Goal: Transaction & Acquisition: Download file/media

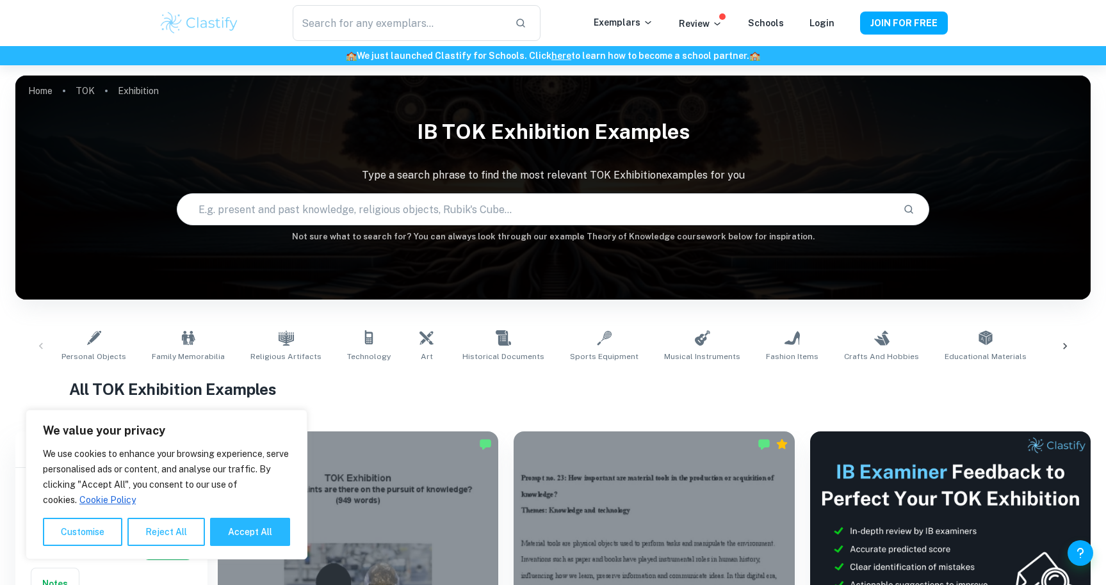
scroll to position [221, 0]
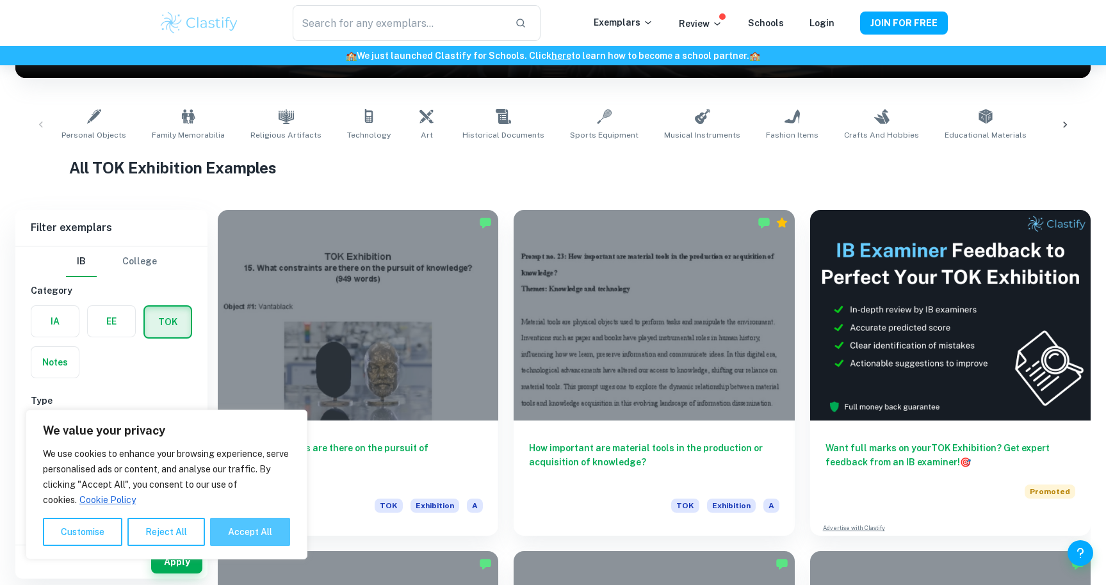
click at [255, 524] on button "Accept All" at bounding box center [250, 532] width 80 height 28
checkbox input "true"
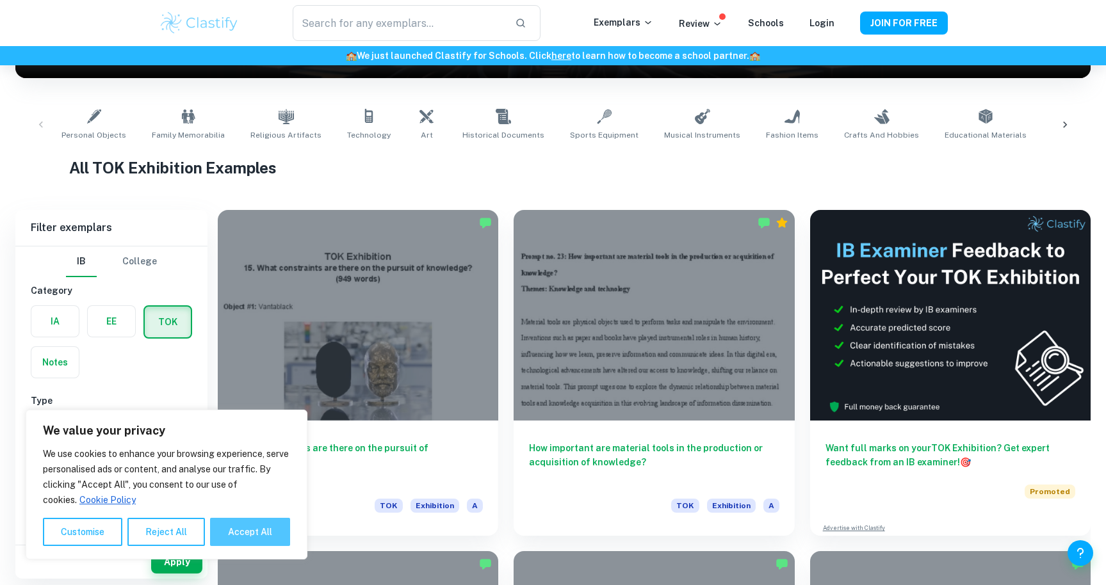
checkbox input "true"
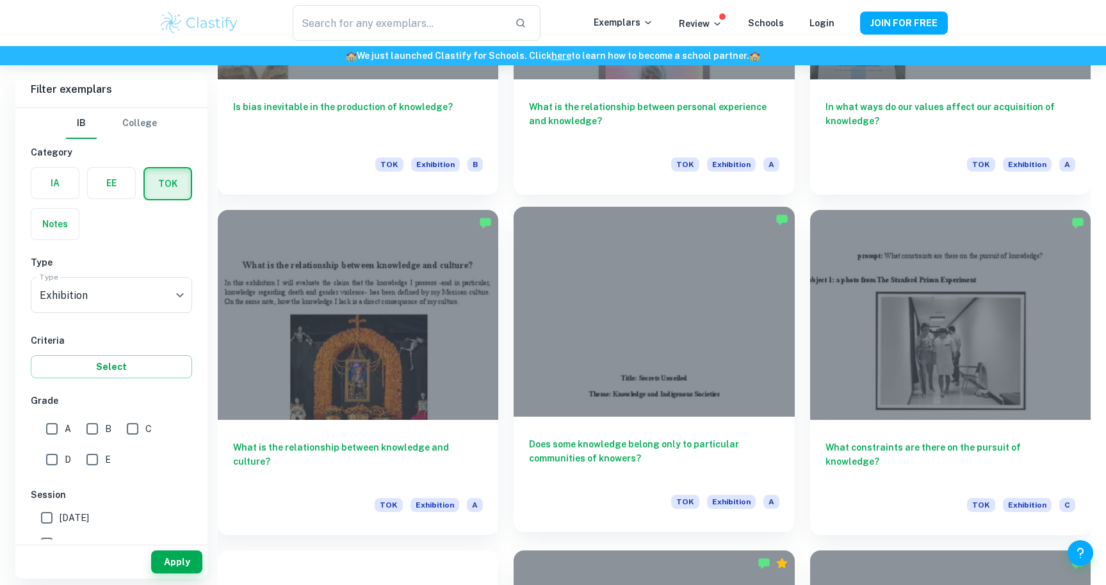
scroll to position [1926, 0]
click at [634, 402] on div at bounding box center [653, 312] width 280 height 211
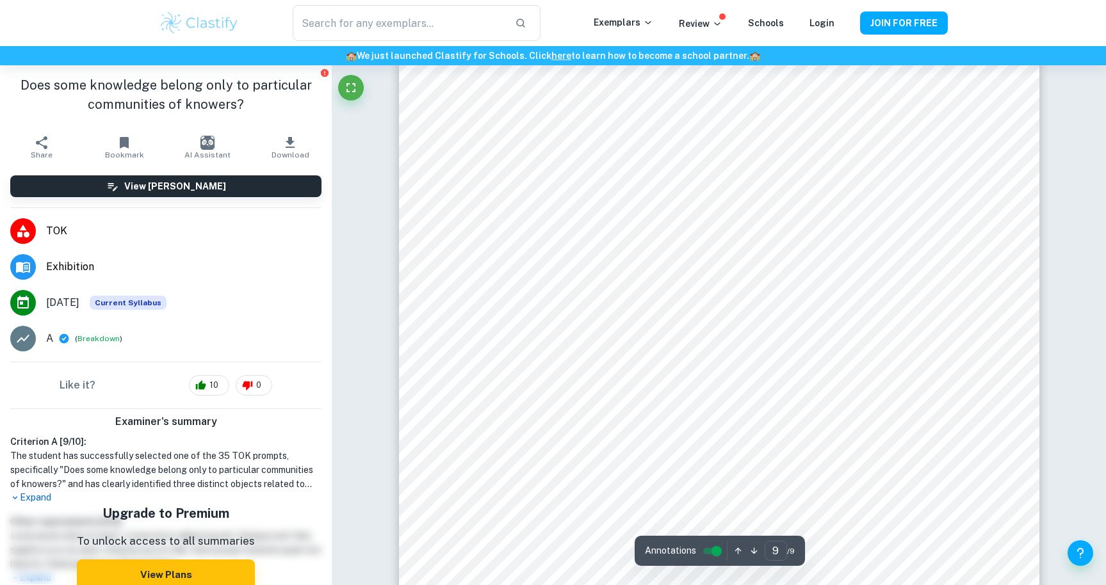
scroll to position [7021, 0]
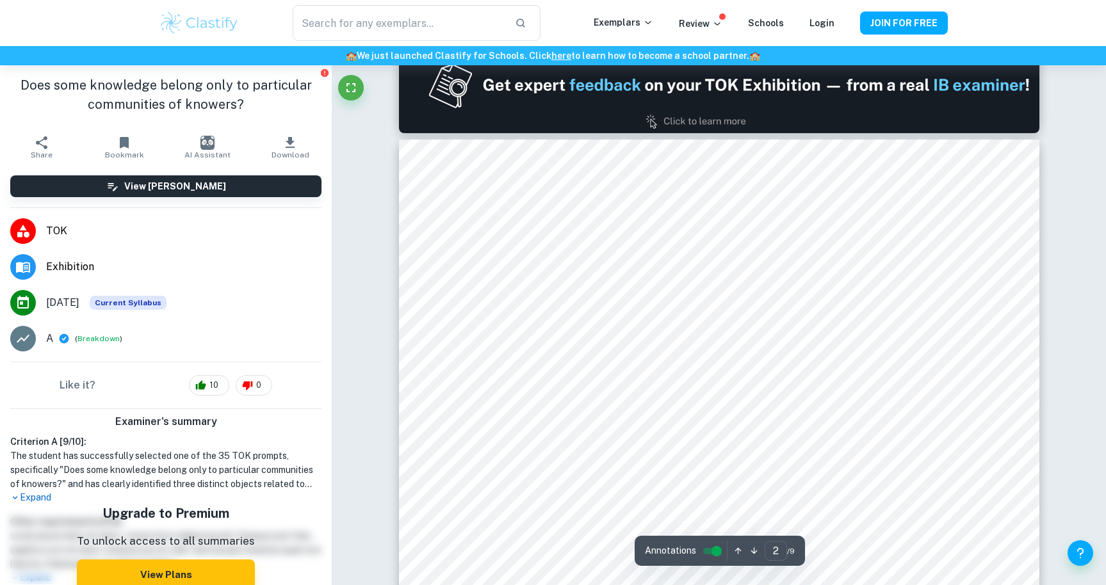
scroll to position [874, 0]
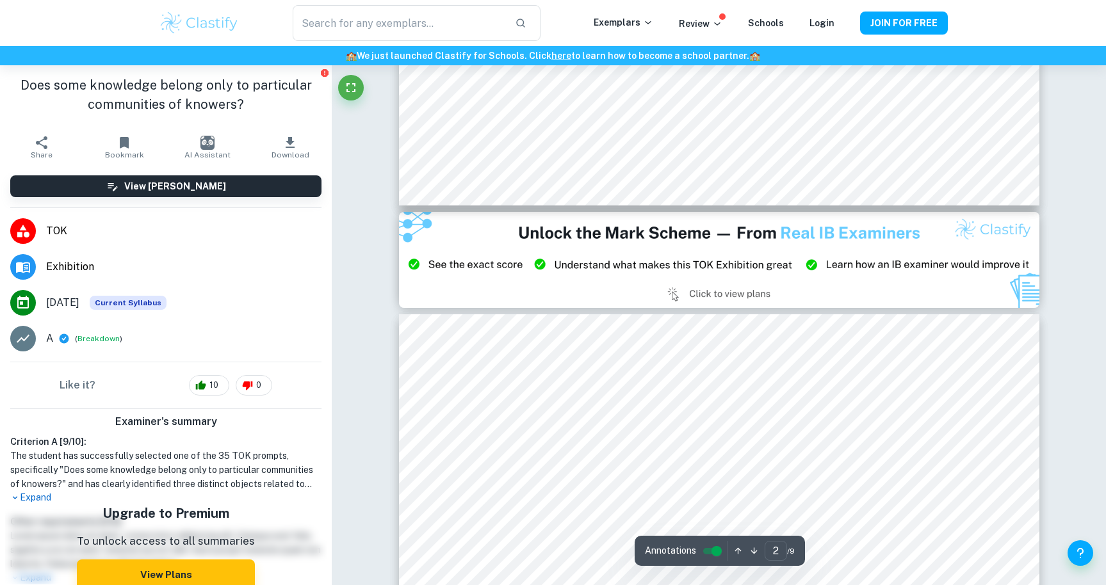
type input "3"
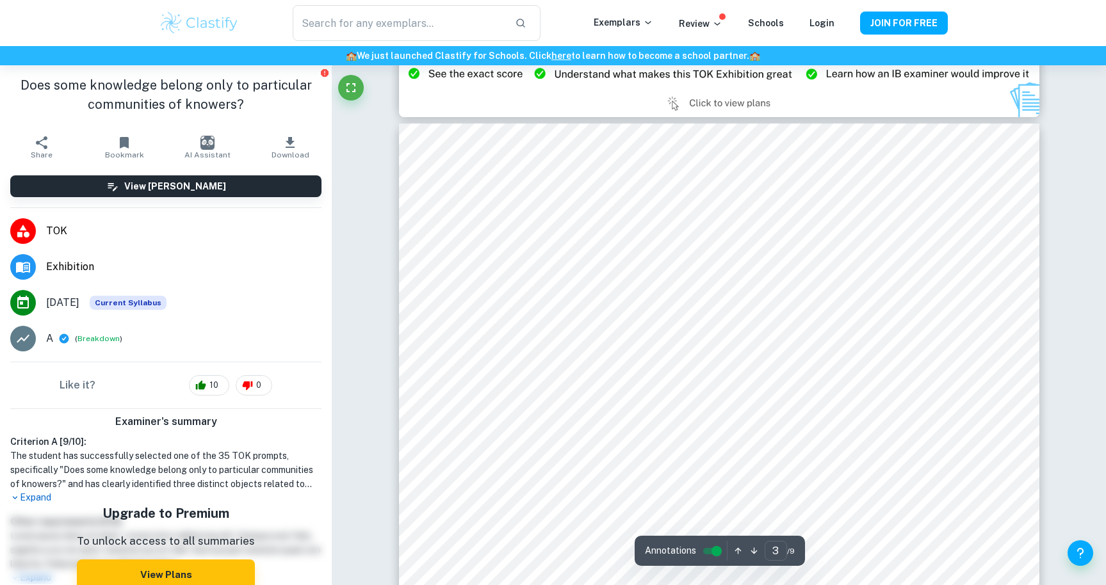
scroll to position [1830, 0]
click at [476, 9] on input "text" at bounding box center [398, 23] width 211 height 36
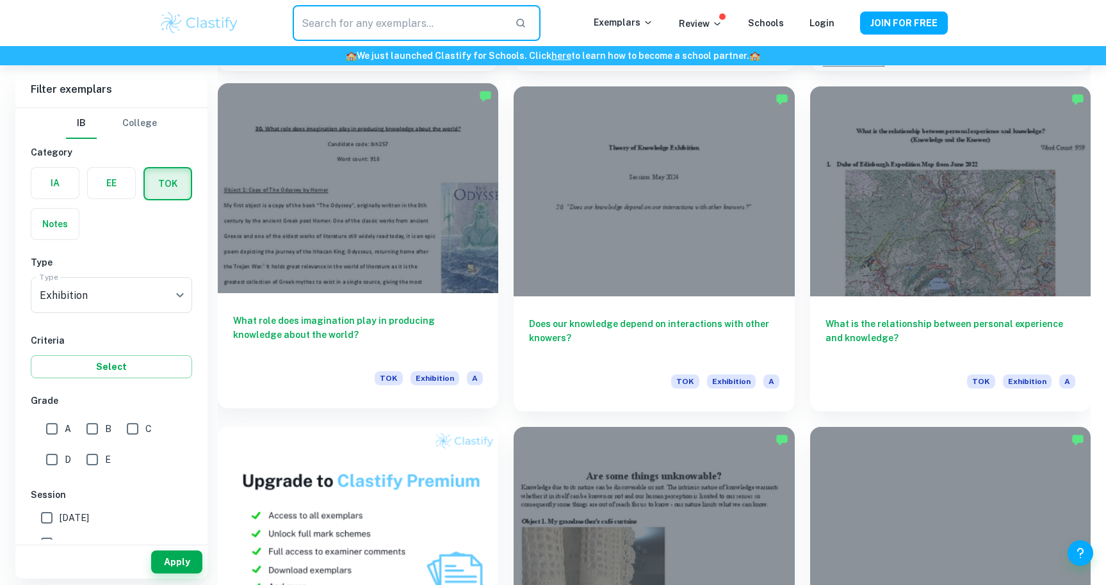
scroll to position [688, 0]
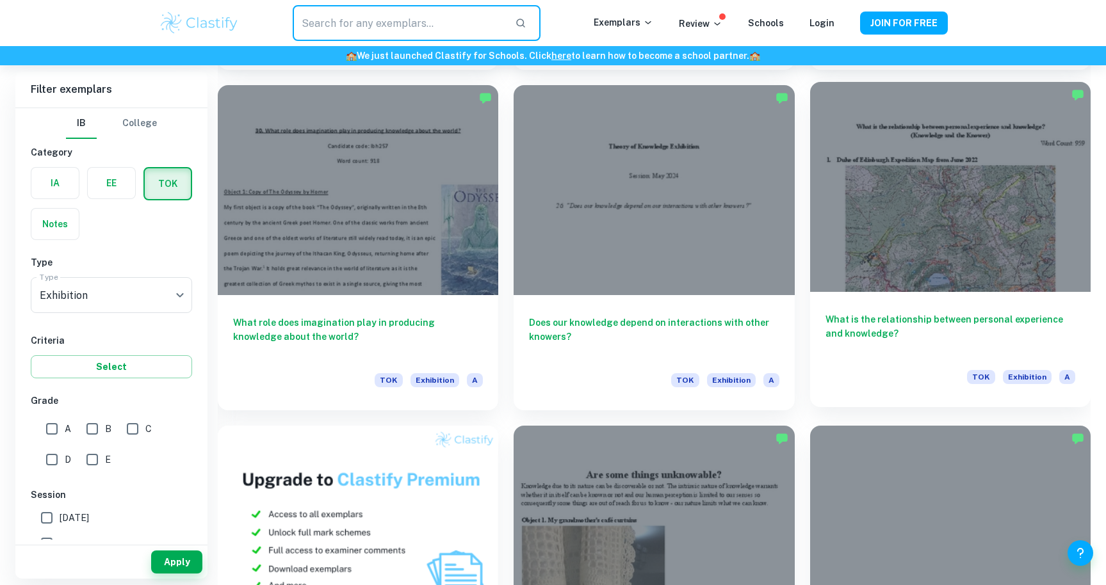
click at [908, 319] on h6 "What is the relationship between personal experience and knowledge?" at bounding box center [950, 333] width 250 height 42
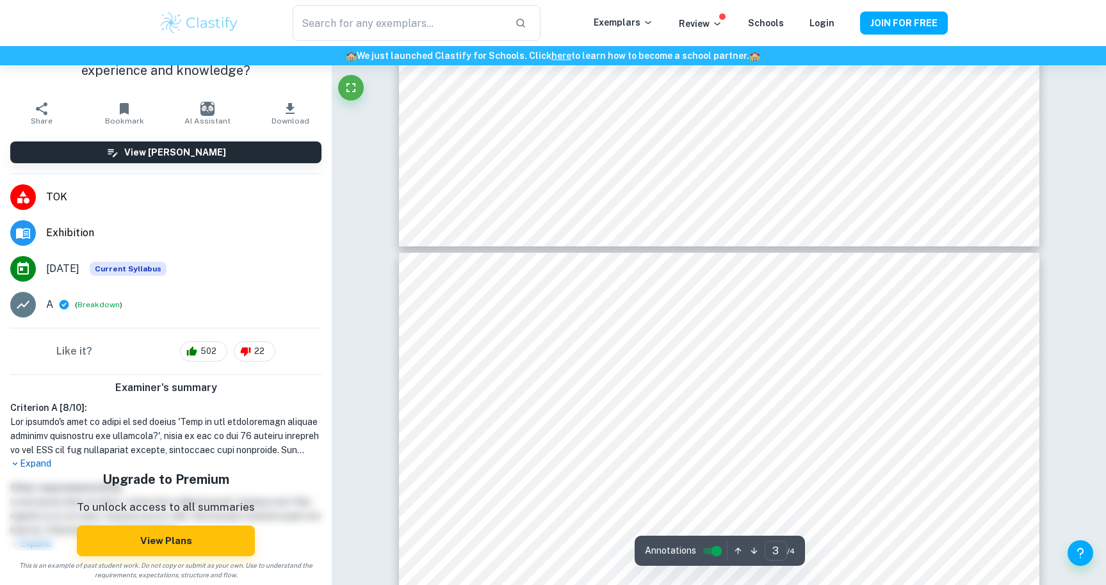
type input "4"
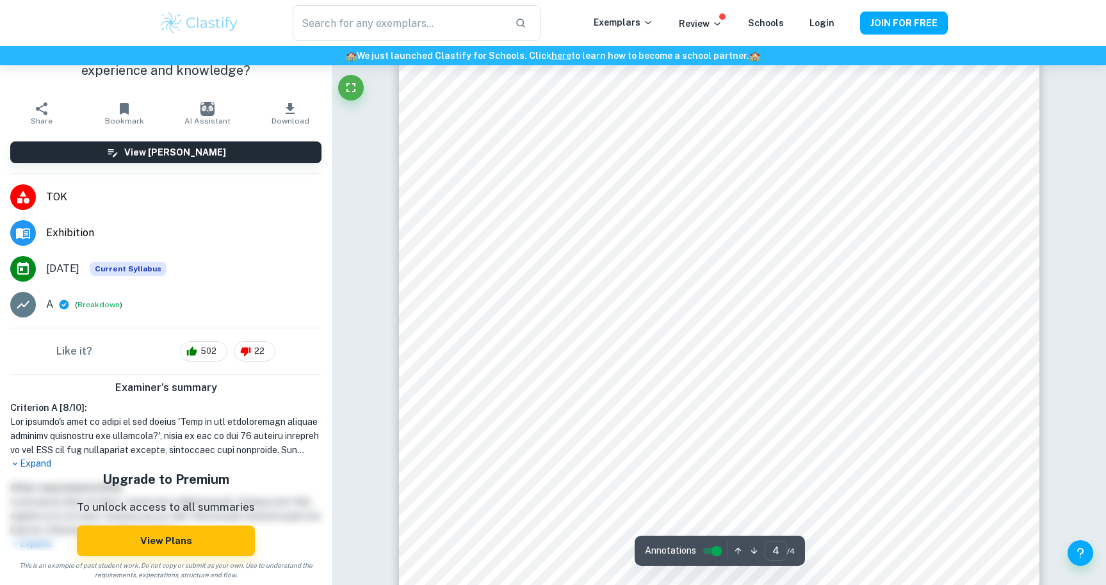
scroll to position [2857, 0]
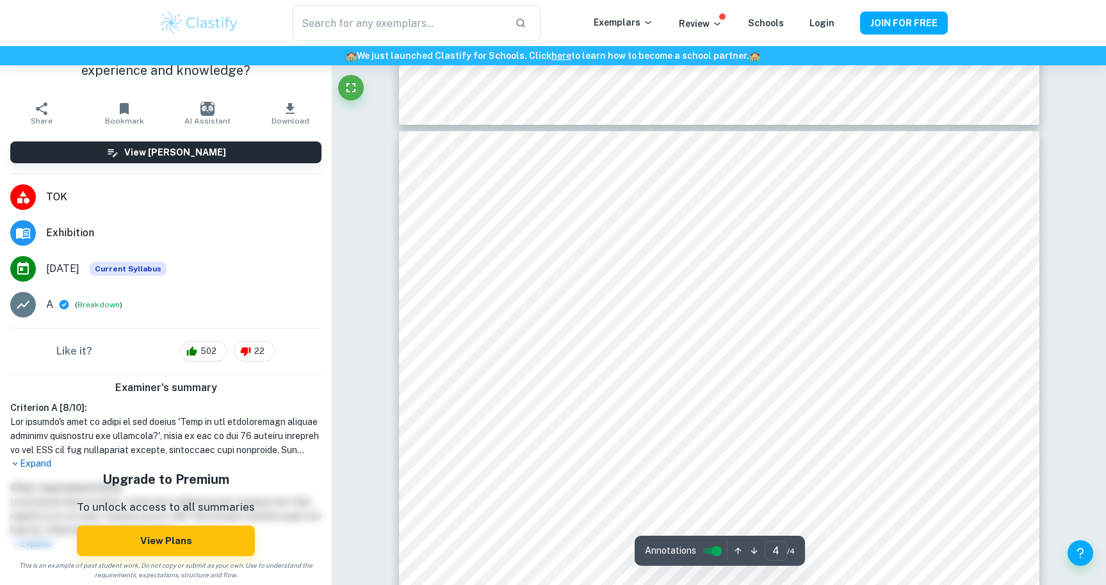
scroll to position [2621, 0]
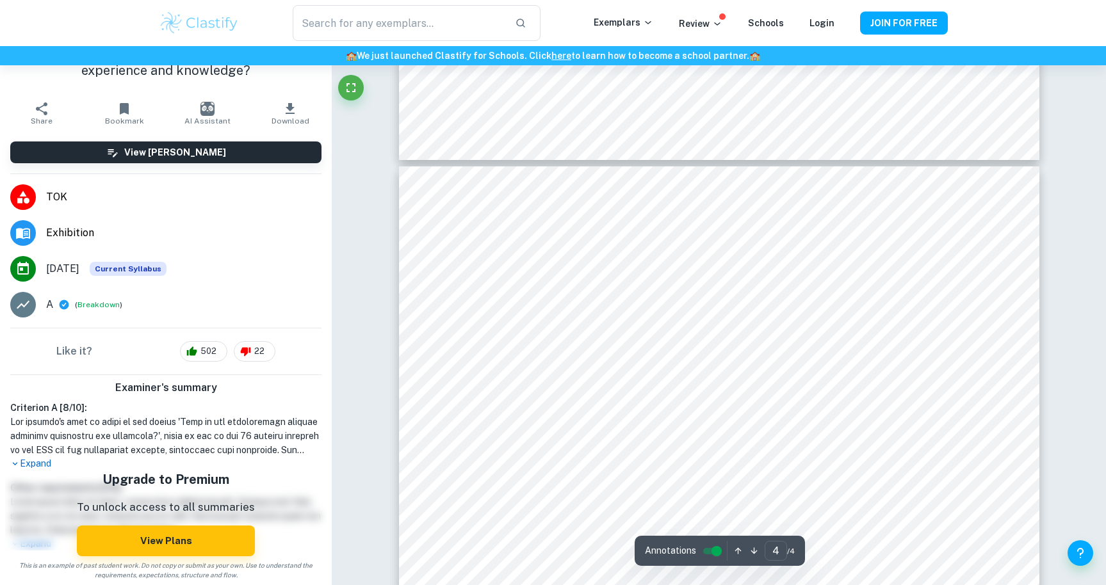
click at [291, 112] on icon "button" at bounding box center [289, 108] width 15 height 15
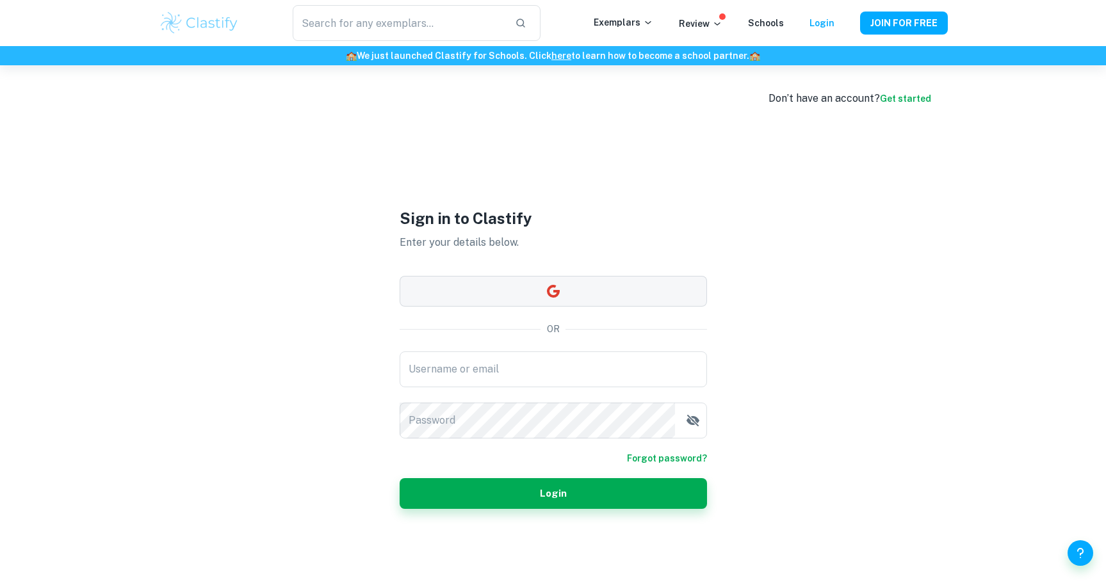
click at [578, 284] on button "button" at bounding box center [552, 291] width 307 height 31
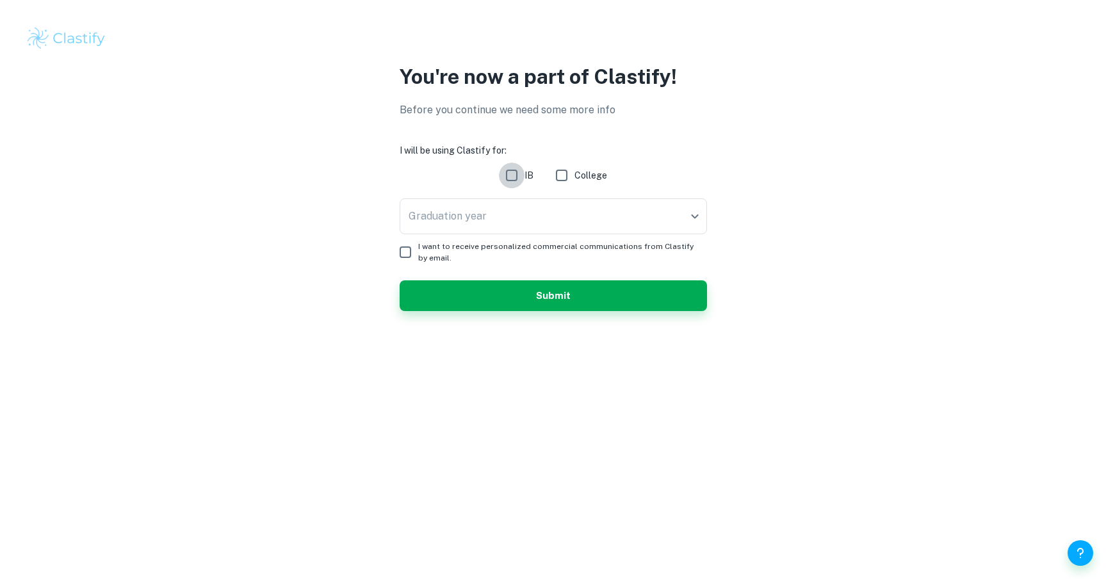
click at [508, 175] on input "IB" at bounding box center [512, 176] width 26 height 26
checkbox input "true"
click at [507, 214] on body "We value your privacy We use cookies to enhance your browsing experience, serve…" at bounding box center [553, 292] width 1106 height 585
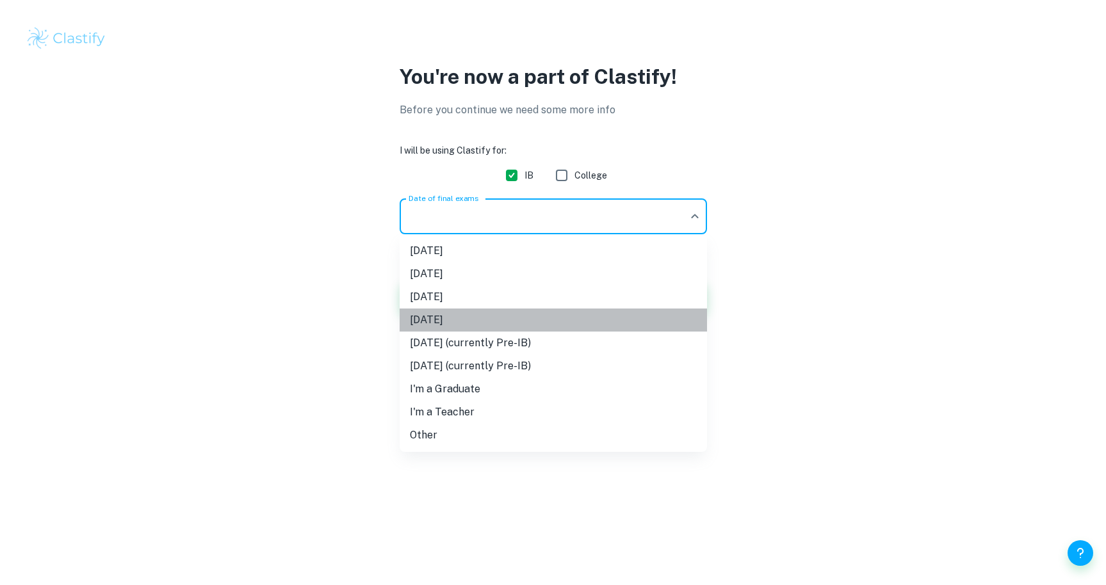
click at [469, 317] on li "November 2026" at bounding box center [552, 320] width 307 height 23
type input "N26"
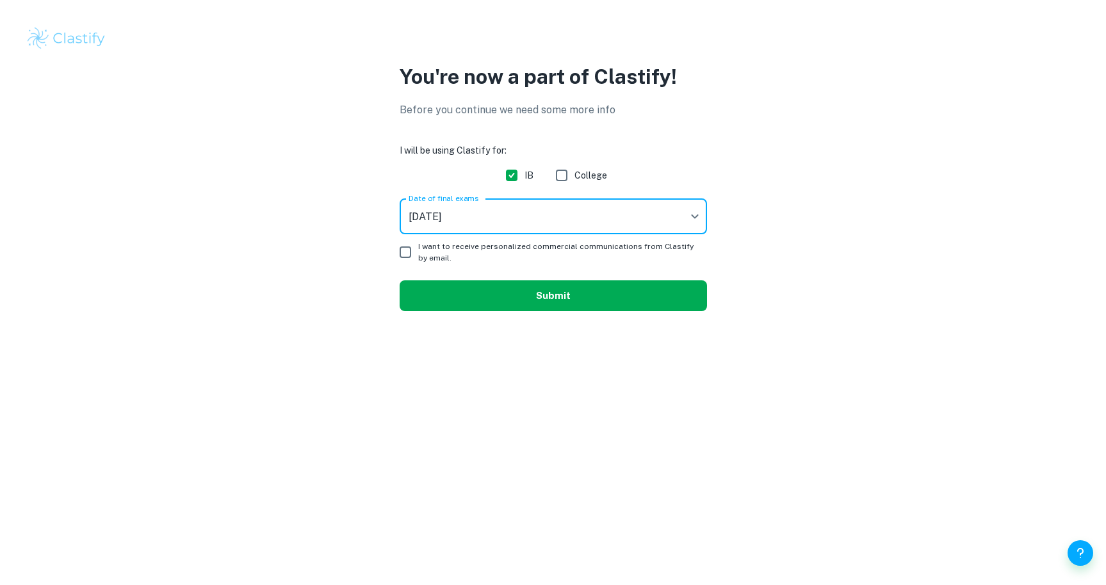
click at [526, 291] on button "Submit" at bounding box center [552, 295] width 307 height 31
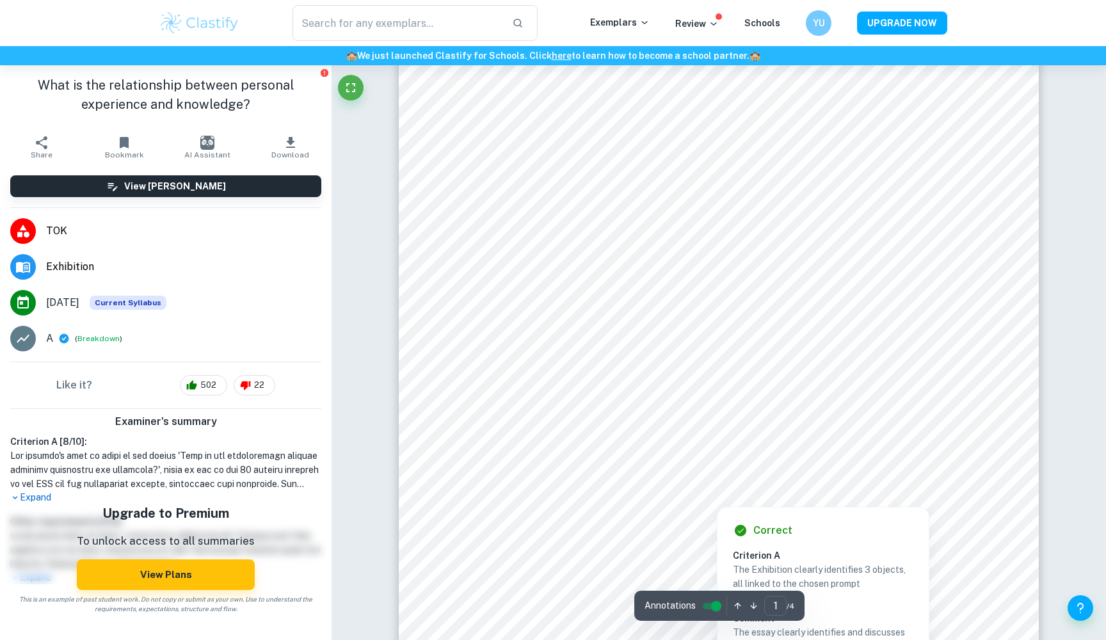
scroll to position [34, 0]
click at [290, 140] on icon "button" at bounding box center [290, 142] width 9 height 11
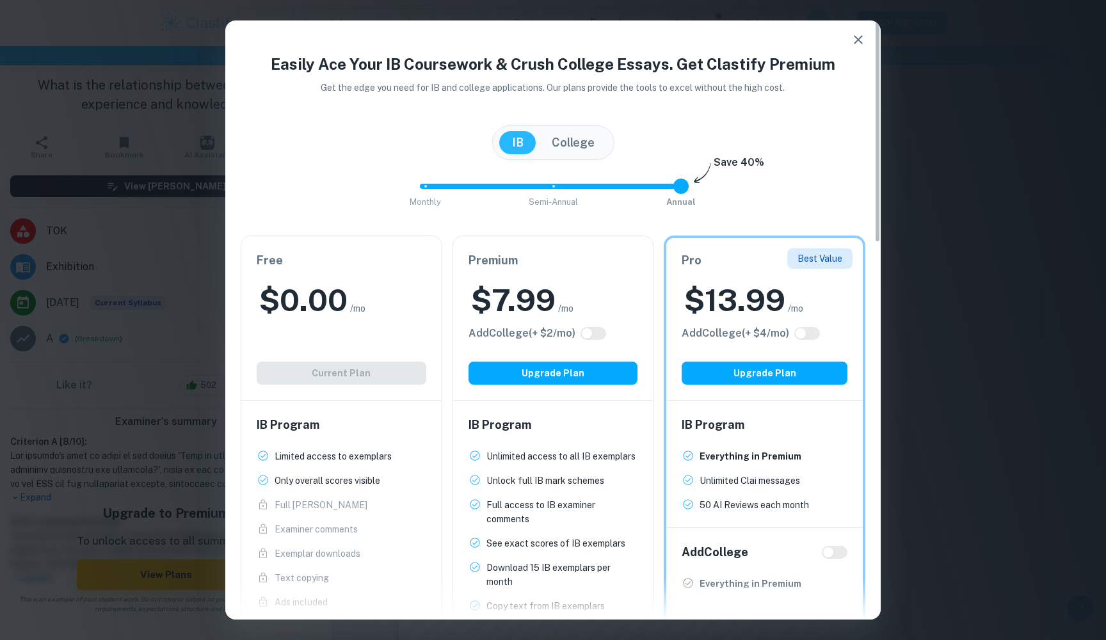
click at [398, 287] on div "$ 0.00 /mo" at bounding box center [342, 300] width 170 height 41
click at [346, 371] on div "Free $ 0.00 /mo Add College (+ $ 2 /mo) Current Plan" at bounding box center [341, 318] width 200 height 164
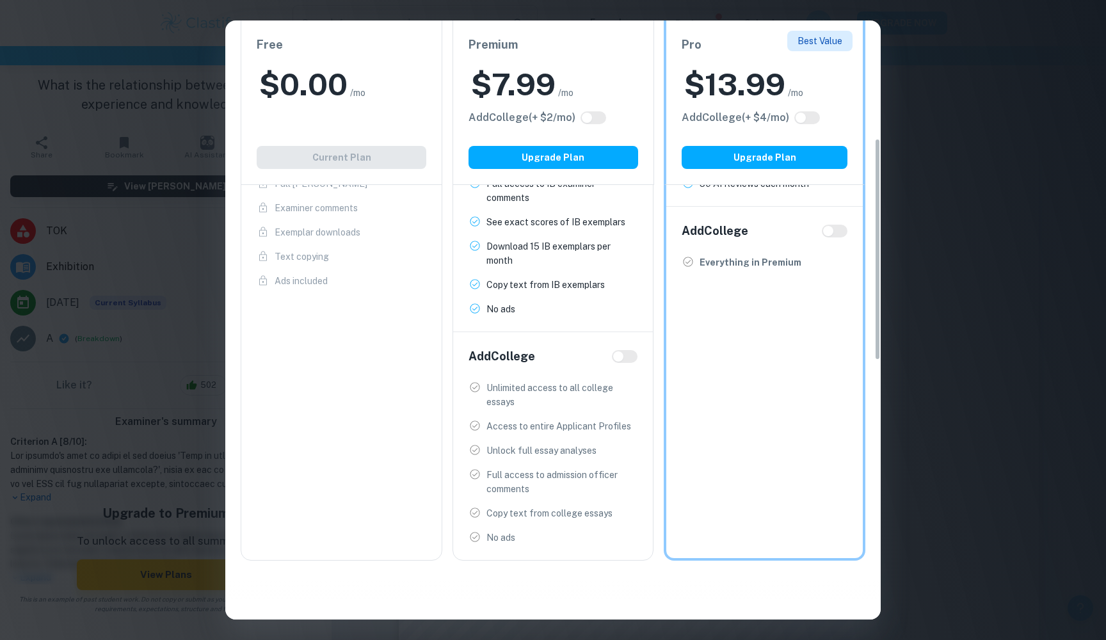
scroll to position [318, 0]
click at [620, 358] on input "checkbox" at bounding box center [618, 360] width 31 height 10
checkbox input "true"
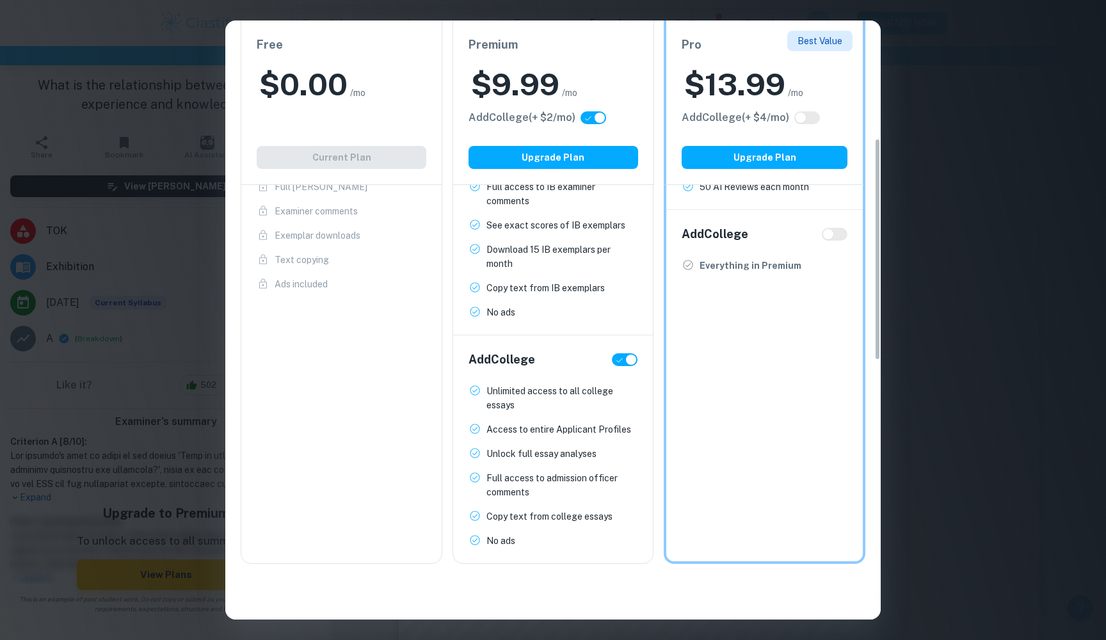
click at [621, 358] on input "checkbox" at bounding box center [631, 360] width 31 height 10
checkbox input "false"
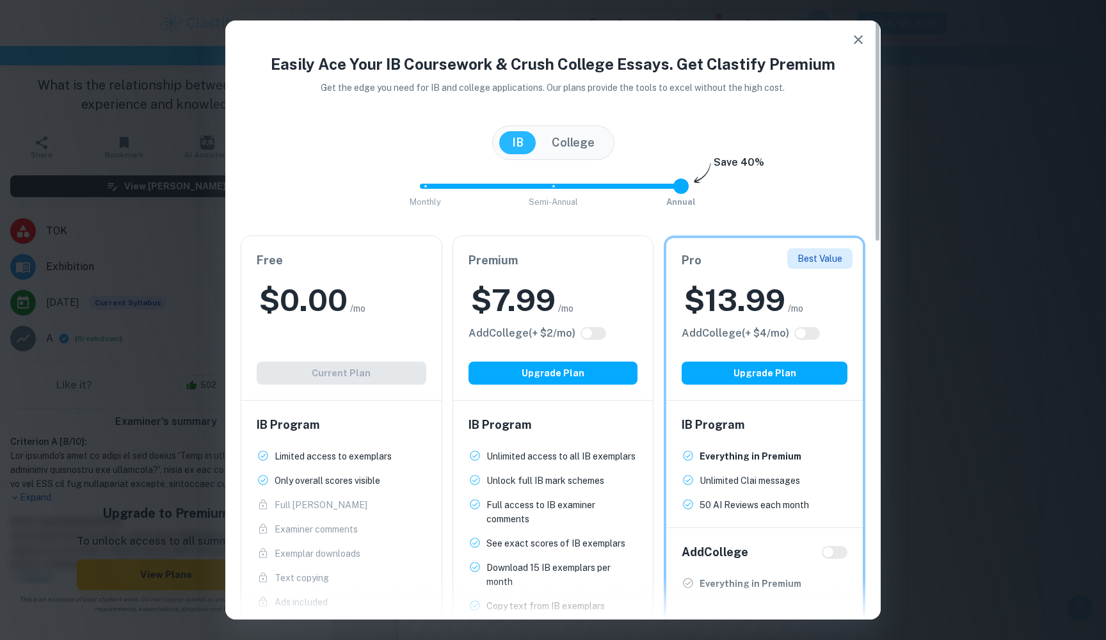
scroll to position [0, 0]
click at [857, 35] on icon "button" at bounding box center [858, 39] width 15 height 15
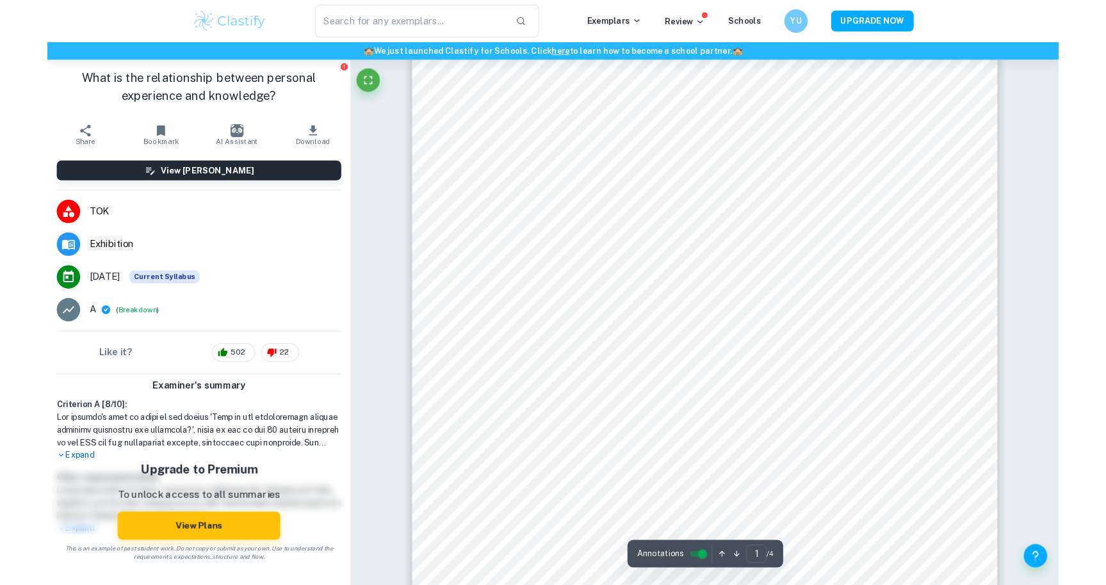
scroll to position [44, 0]
